Goal: Information Seeking & Learning: Learn about a topic

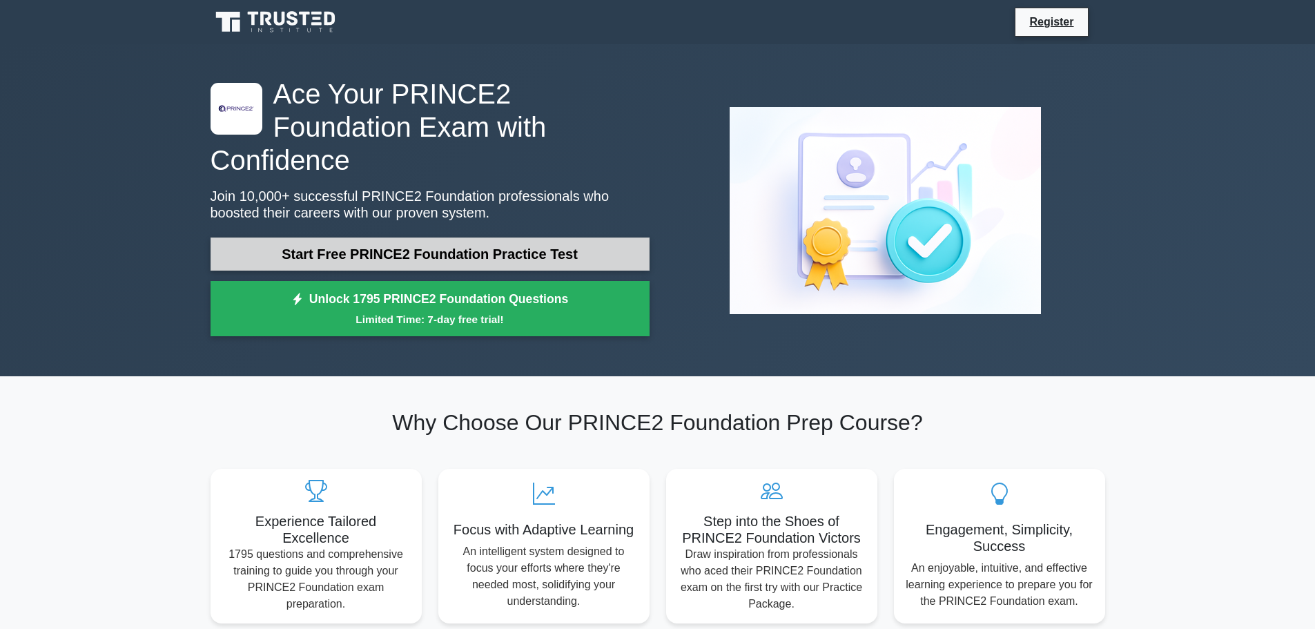
click at [558, 237] on link "Start Free PRINCE2 Foundation Practice Test" at bounding box center [430, 253] width 439 height 33
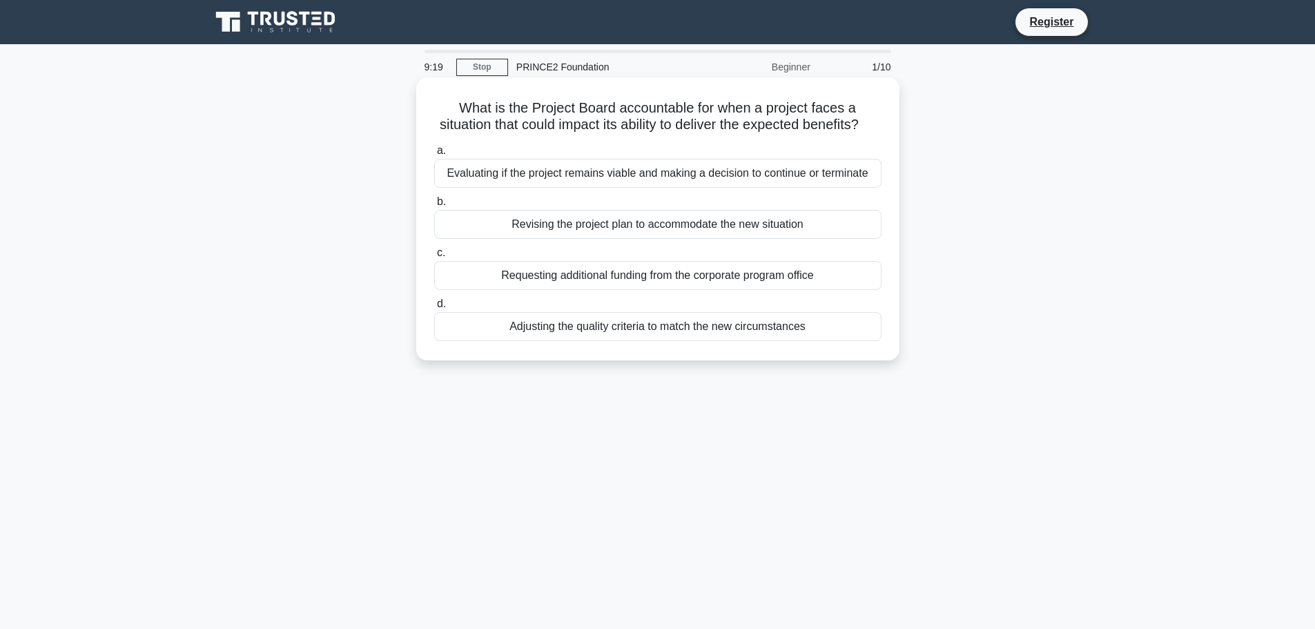
click at [833, 188] on div "Evaluating if the project remains viable and making a decision to continue or t…" at bounding box center [657, 173] width 447 height 29
click at [434, 155] on input "a. Evaluating if the project remains viable and making a decision to continue o…" at bounding box center [434, 150] width 0 height 9
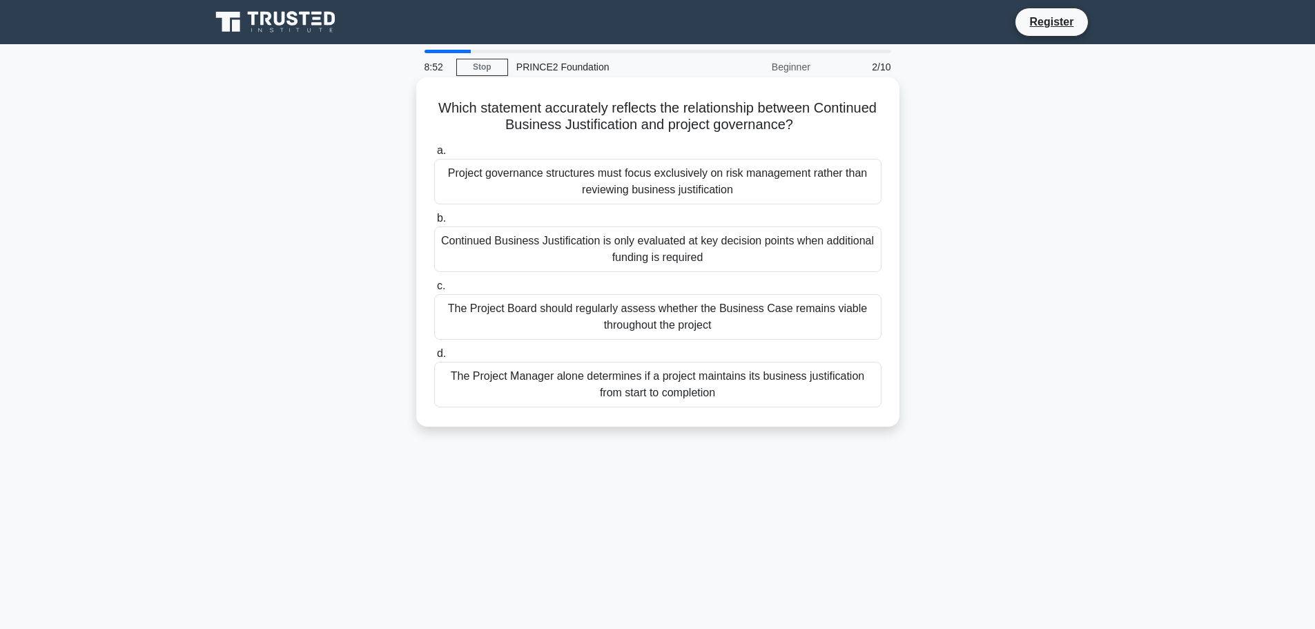
click at [773, 389] on div "The Project Manager alone determines if a project maintains its business justif…" at bounding box center [657, 385] width 447 height 46
click at [434, 358] on input "d. The Project Manager alone determines if a project maintains its business jus…" at bounding box center [434, 353] width 0 height 9
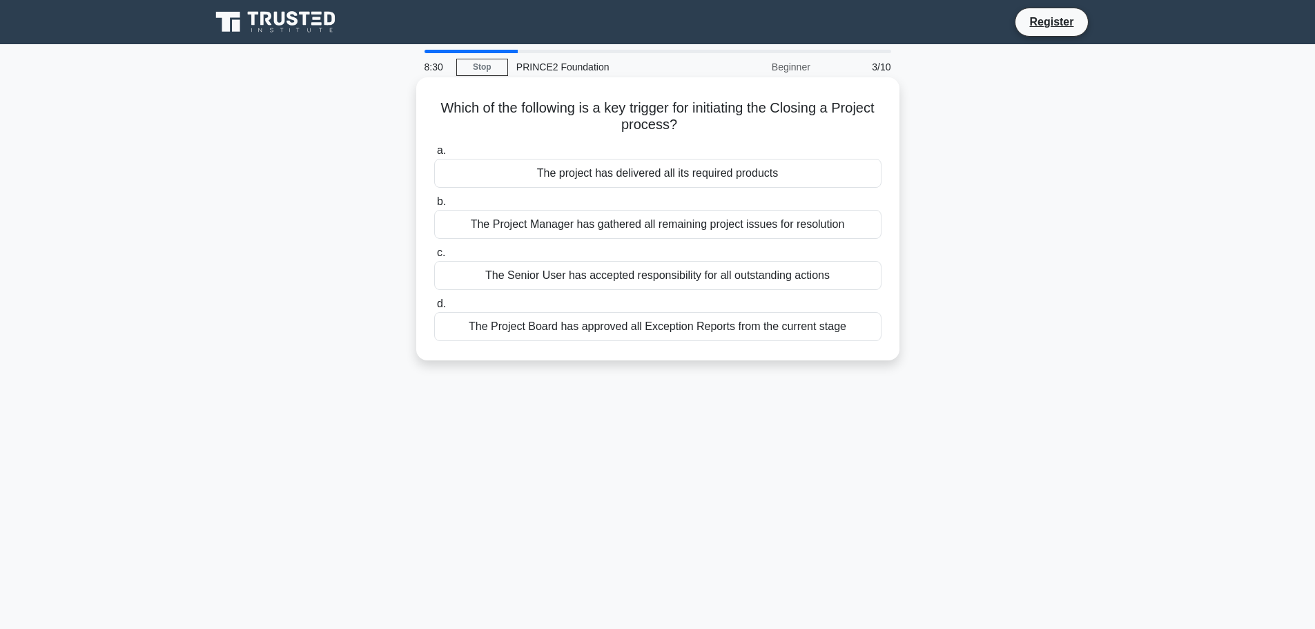
click at [791, 175] on div "The project has delivered all its required products" at bounding box center [657, 173] width 447 height 29
click at [434, 155] on input "a. The project has delivered all its required products" at bounding box center [434, 150] width 0 height 9
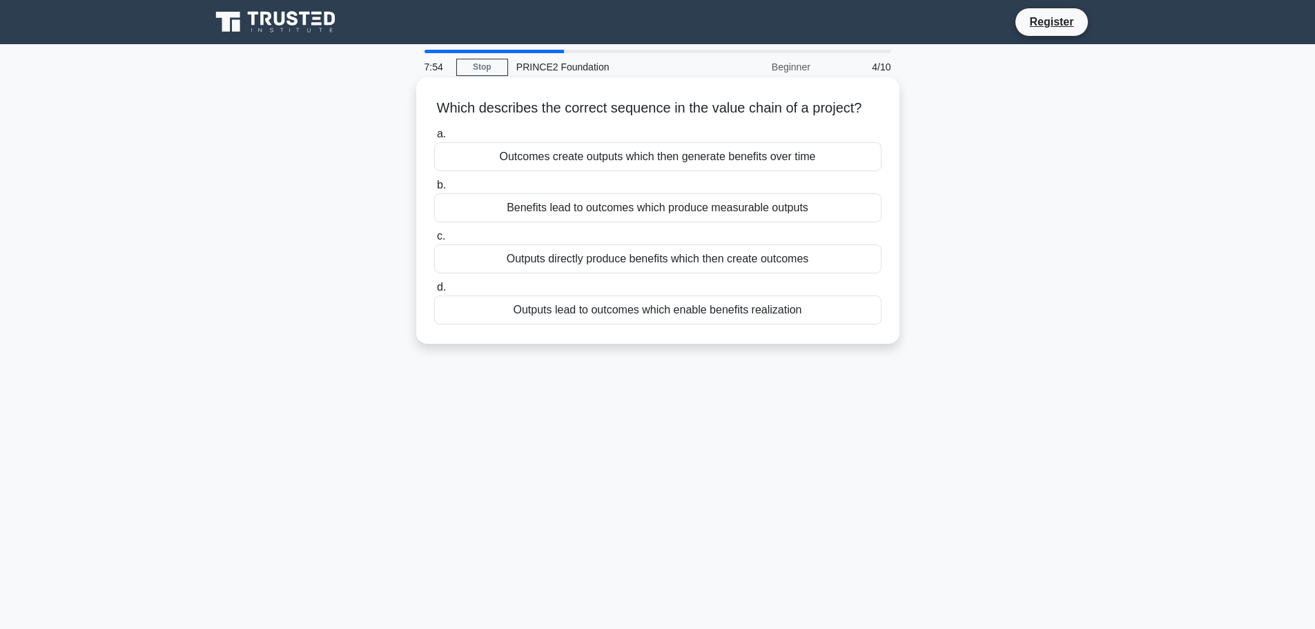
click at [808, 171] on div "Outcomes create outputs which then generate benefits over time" at bounding box center [657, 156] width 447 height 29
click at [434, 139] on input "a. Outcomes create outputs which then generate benefits over time" at bounding box center [434, 134] width 0 height 9
